Goal: Use online tool/utility: Utilize a website feature to perform a specific function

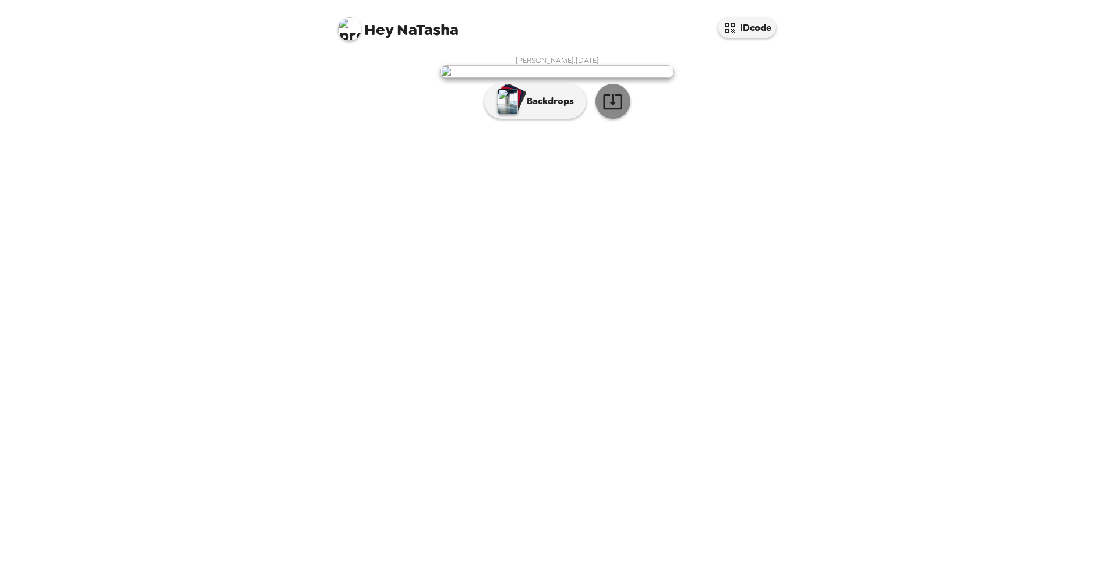
click at [613, 110] on icon "button" at bounding box center [612, 101] width 19 height 15
click at [550, 108] on p "Backdrops" at bounding box center [547, 101] width 53 height 14
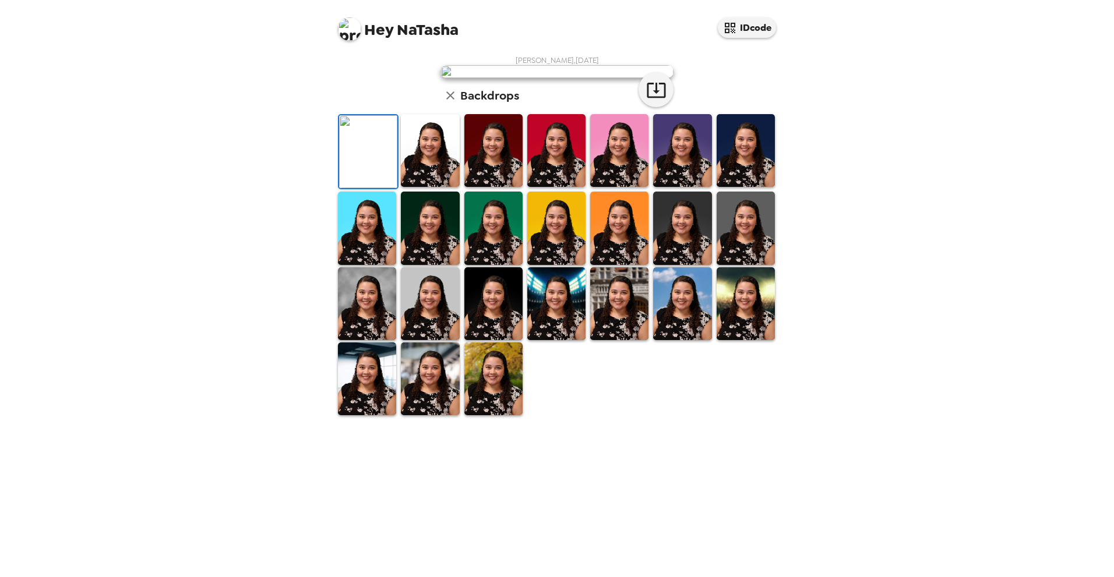
click at [496, 187] on img at bounding box center [493, 150] width 58 height 73
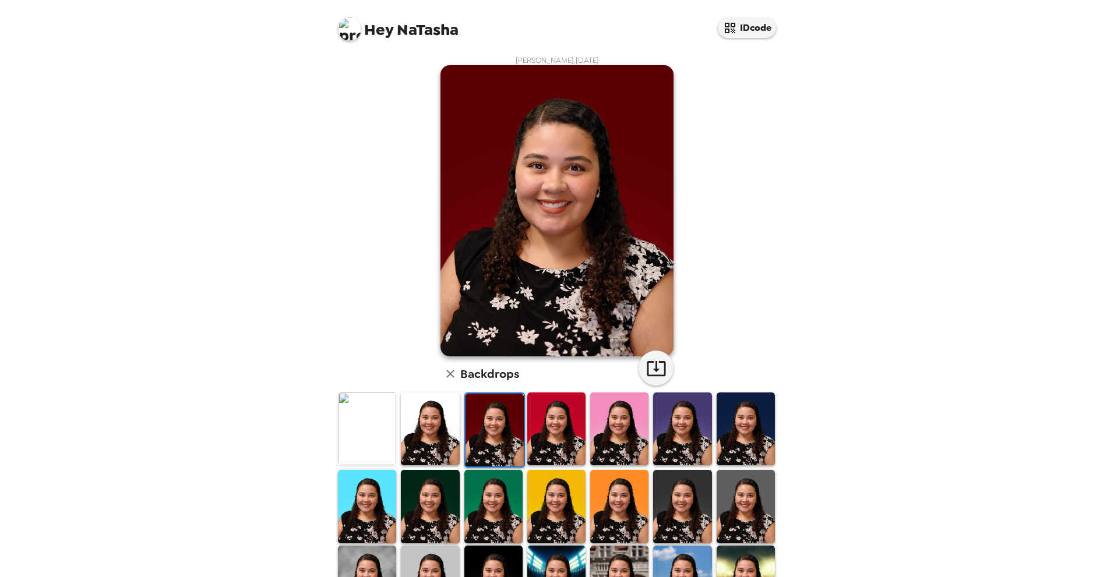
click at [488, 490] on img at bounding box center [493, 506] width 58 height 73
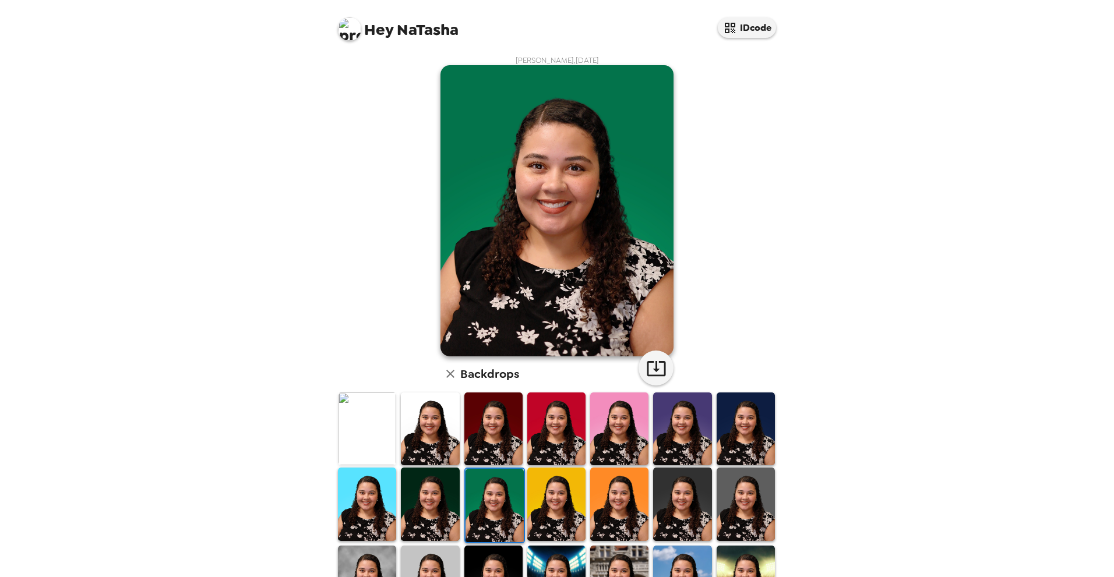
click at [592, 434] on img at bounding box center [619, 429] width 58 height 73
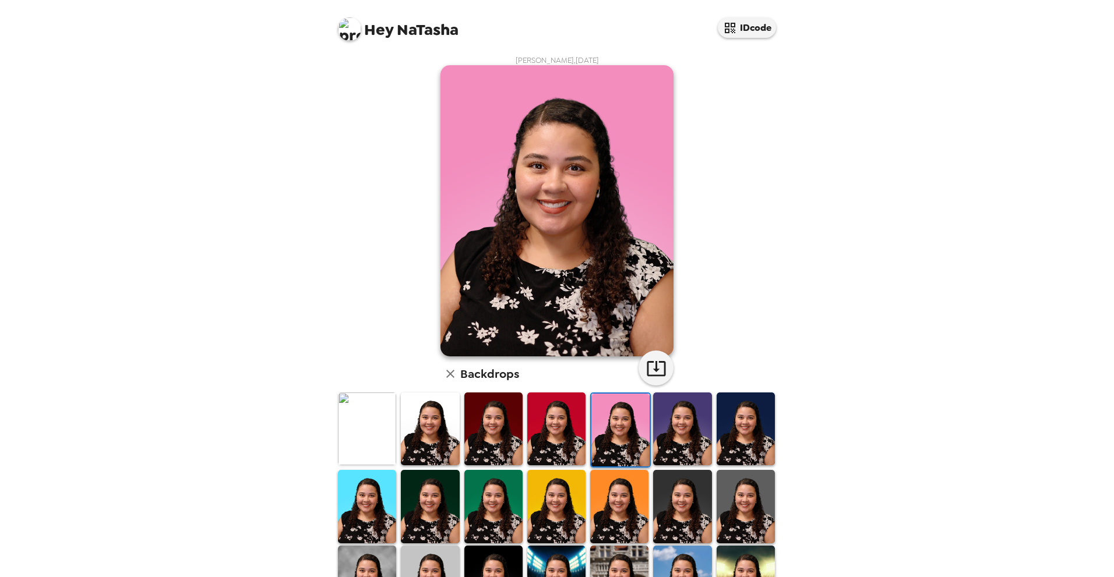
click at [608, 496] on img at bounding box center [619, 506] width 58 height 73
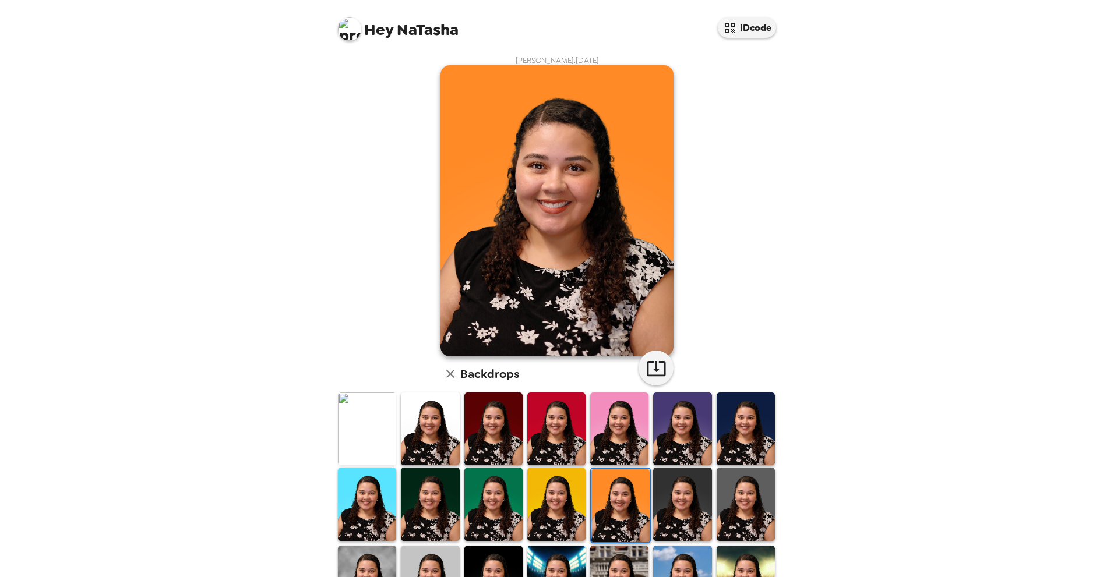
click at [429, 424] on img at bounding box center [430, 429] width 58 height 73
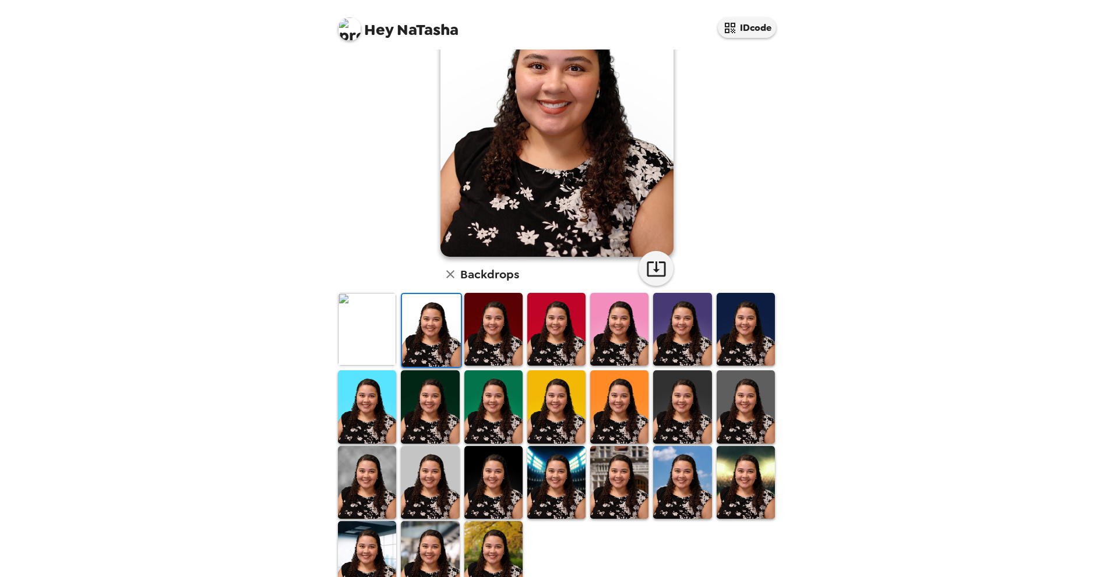
scroll to position [129, 0]
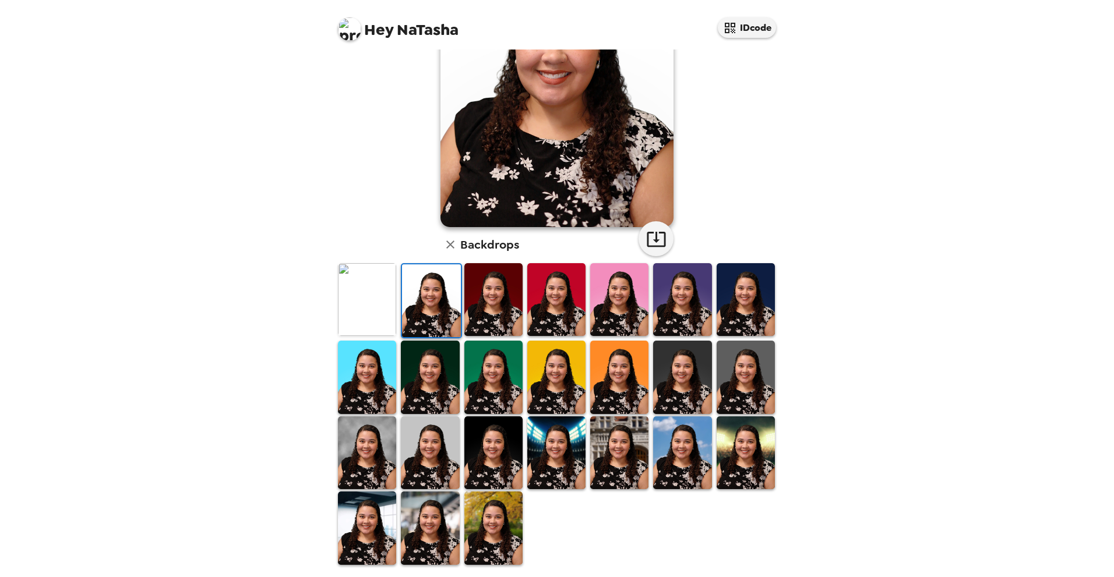
click at [534, 444] on img at bounding box center [556, 452] width 58 height 73
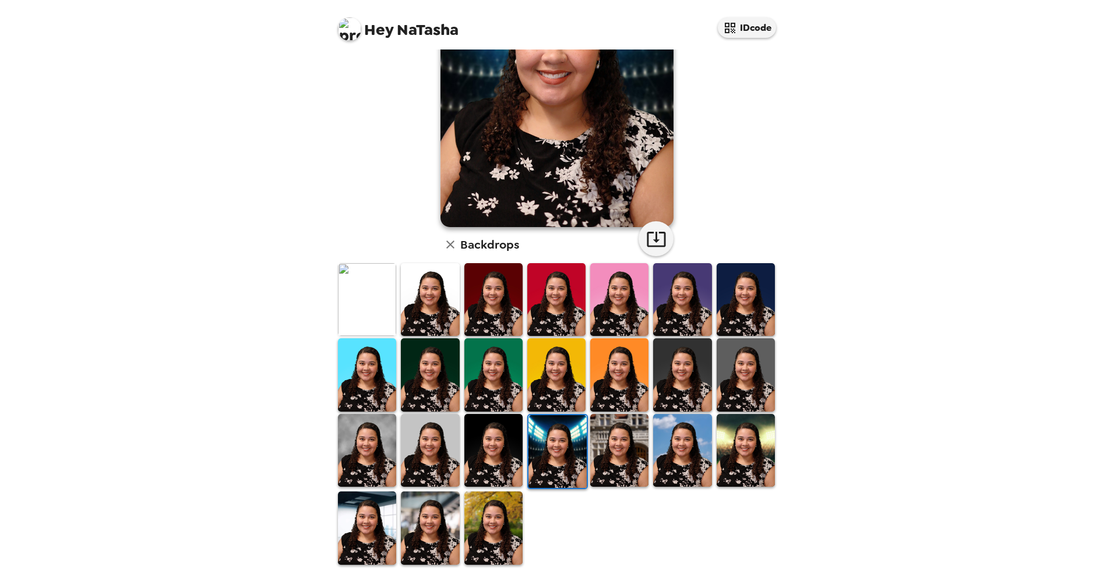
click at [506, 447] on img at bounding box center [493, 450] width 58 height 73
